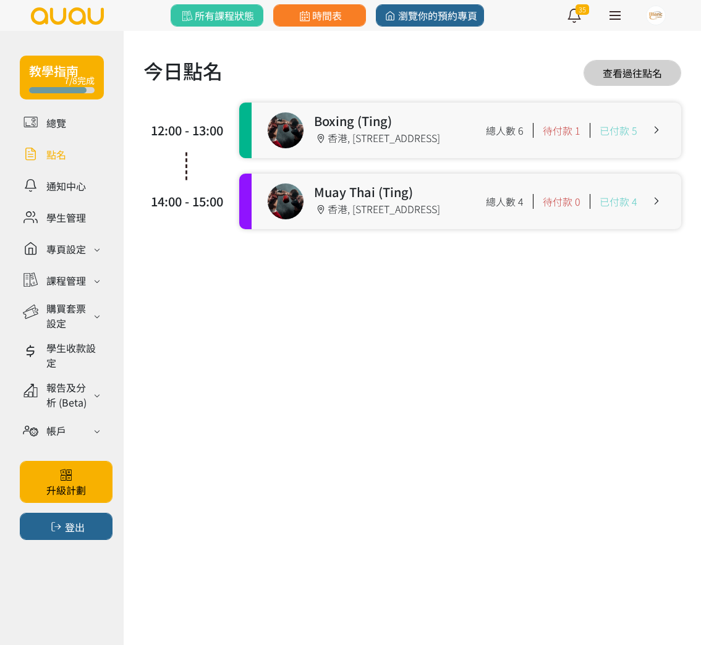
click at [439, 128] on link at bounding box center [465, 131] width 429 height 56
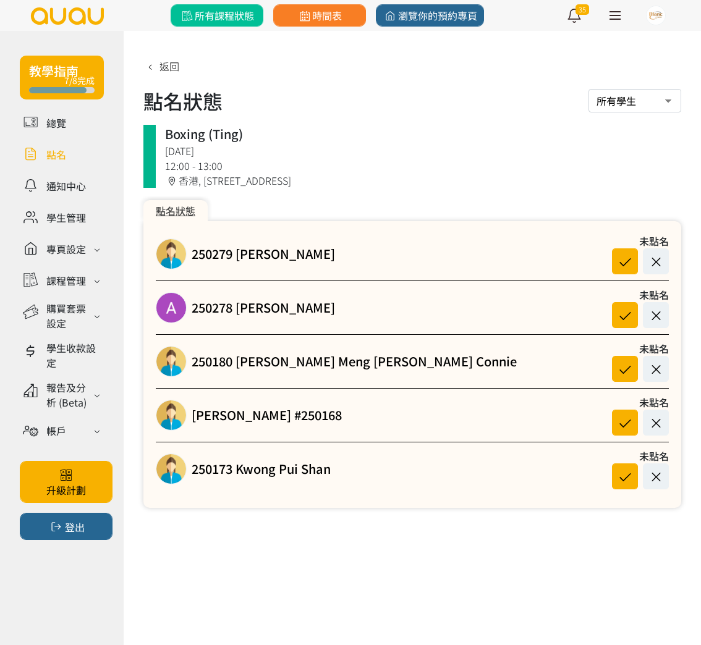
click at [218, 20] on span "所有課程狀態" at bounding box center [216, 15] width 75 height 15
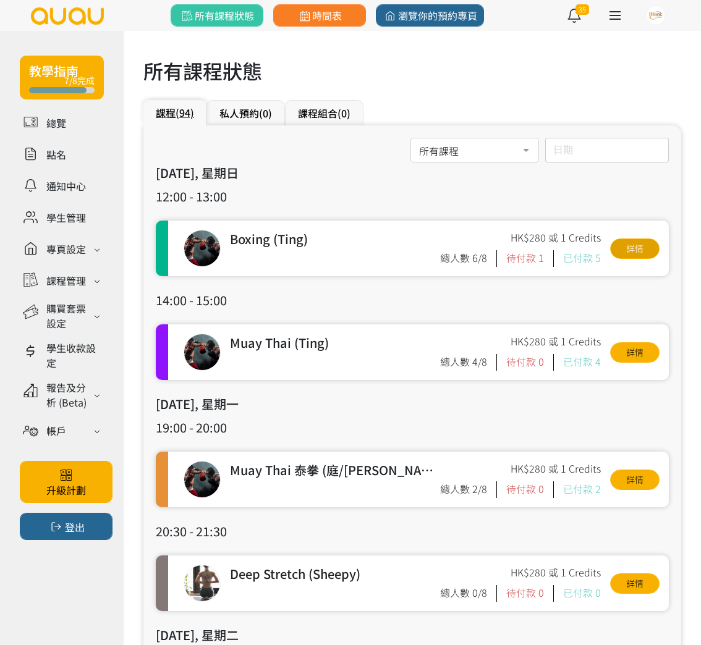
click at [625, 249] on link "詳情" at bounding box center [634, 249] width 49 height 20
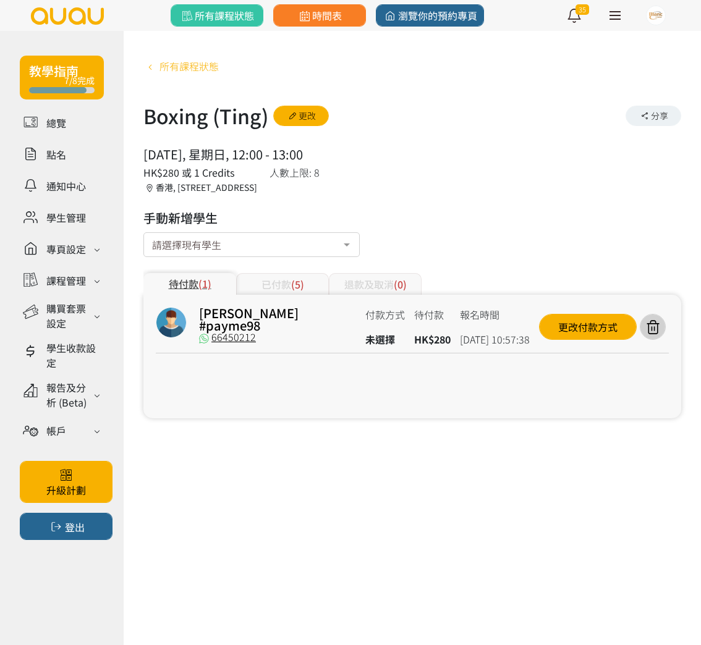
click at [163, 65] on span "所有課程狀態" at bounding box center [188, 66] width 59 height 15
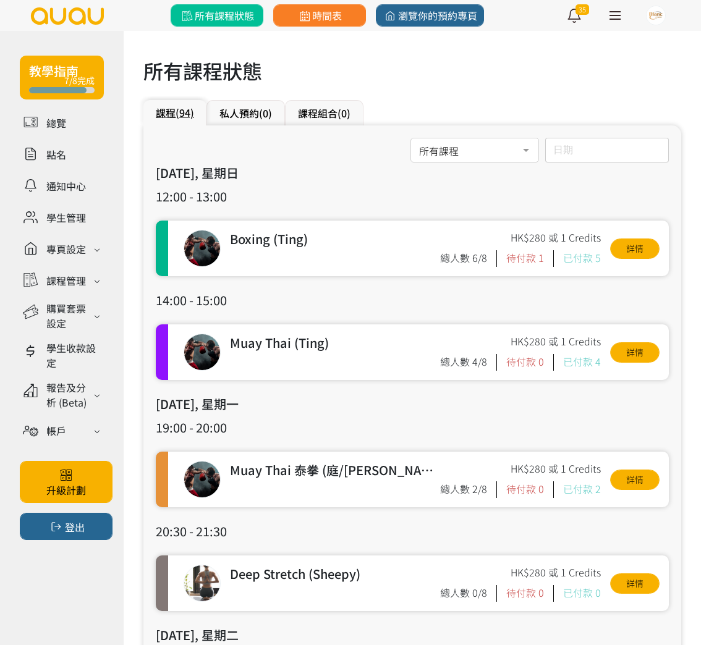
click at [232, 13] on span "所有課程狀態" at bounding box center [216, 15] width 75 height 15
click at [67, 156] on link at bounding box center [62, 154] width 84 height 22
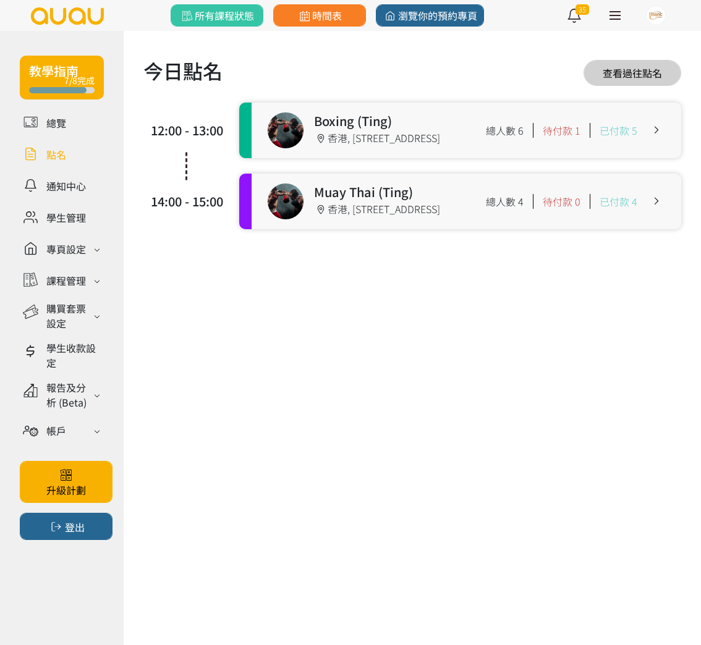
click at [337, 229] on link at bounding box center [465, 202] width 429 height 56
